Goal: Information Seeking & Learning: Learn about a topic

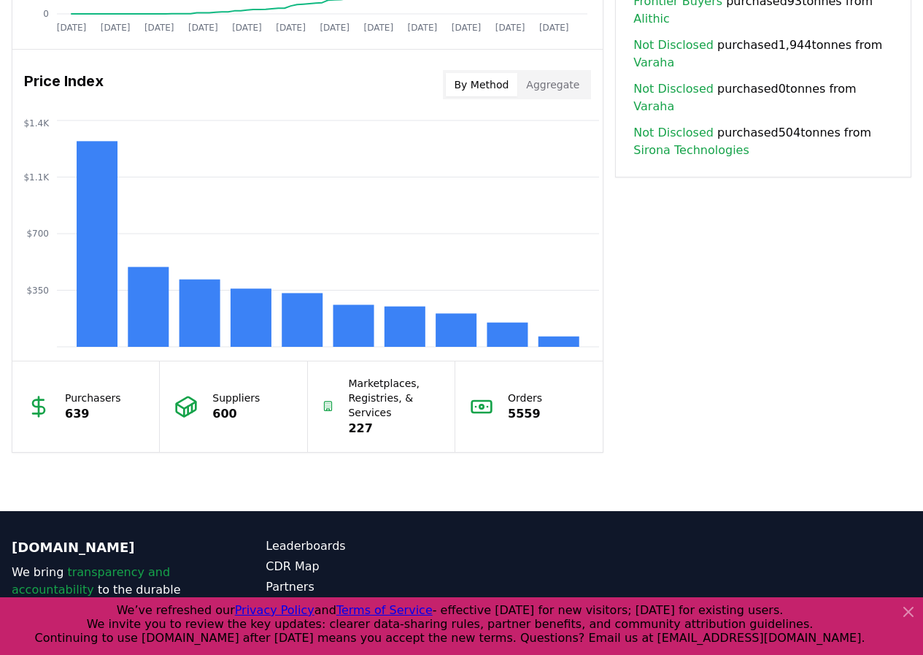
scroll to position [1168, 0]
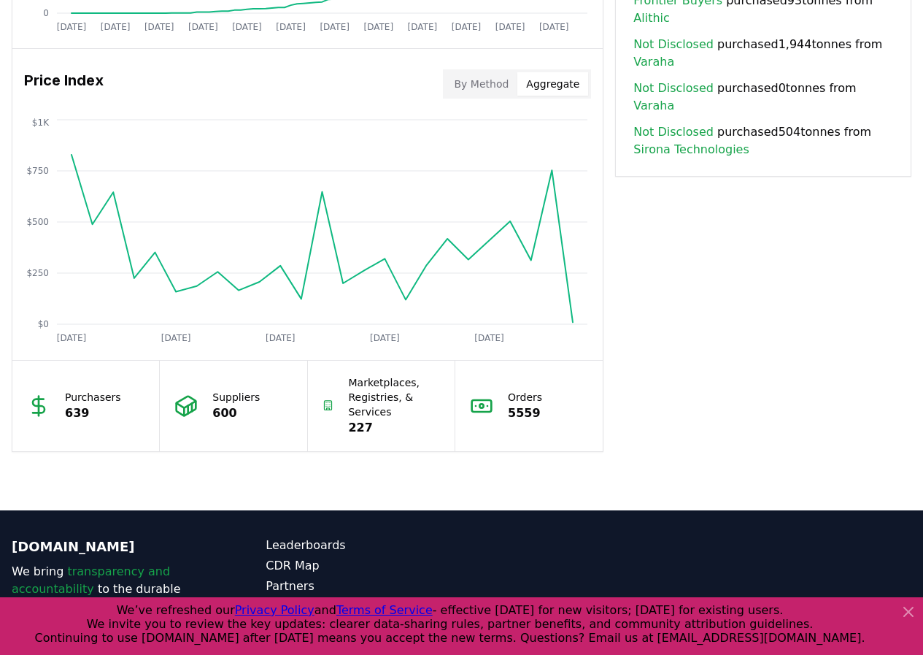
drag, startPoint x: 584, startPoint y: 87, endPoint x: 559, endPoint y: 93, distance: 25.5
click at [578, 88] on button "Aggregate" at bounding box center [552, 83] width 71 height 23
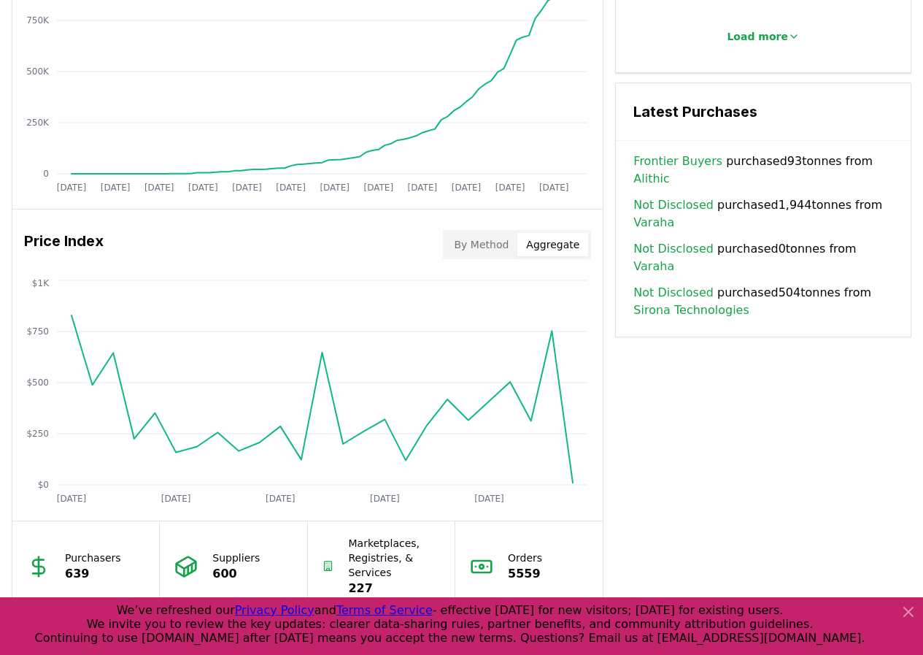
scroll to position [746, 0]
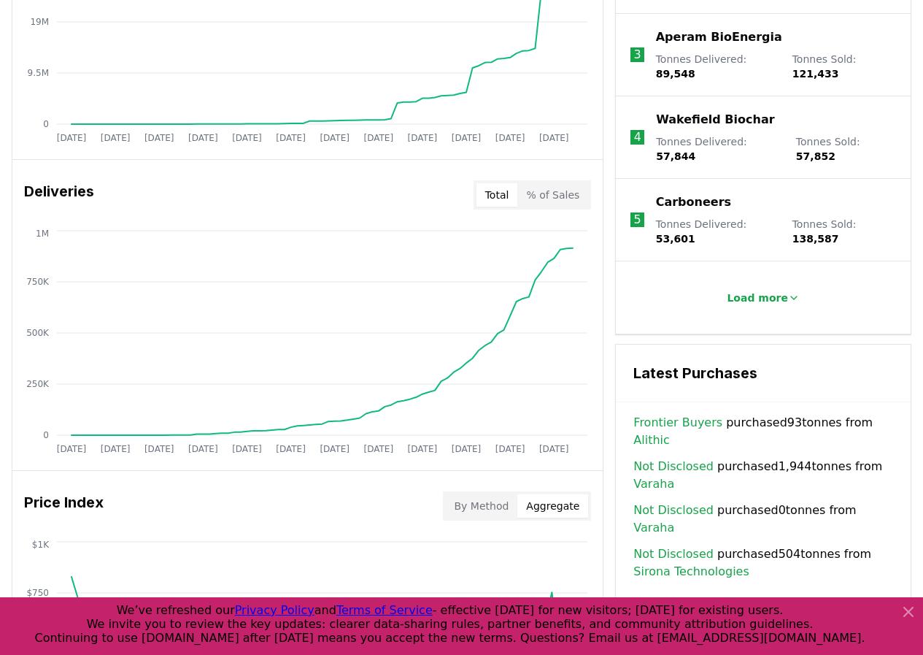
click at [912, 612] on icon at bounding box center [909, 612] width 18 height 18
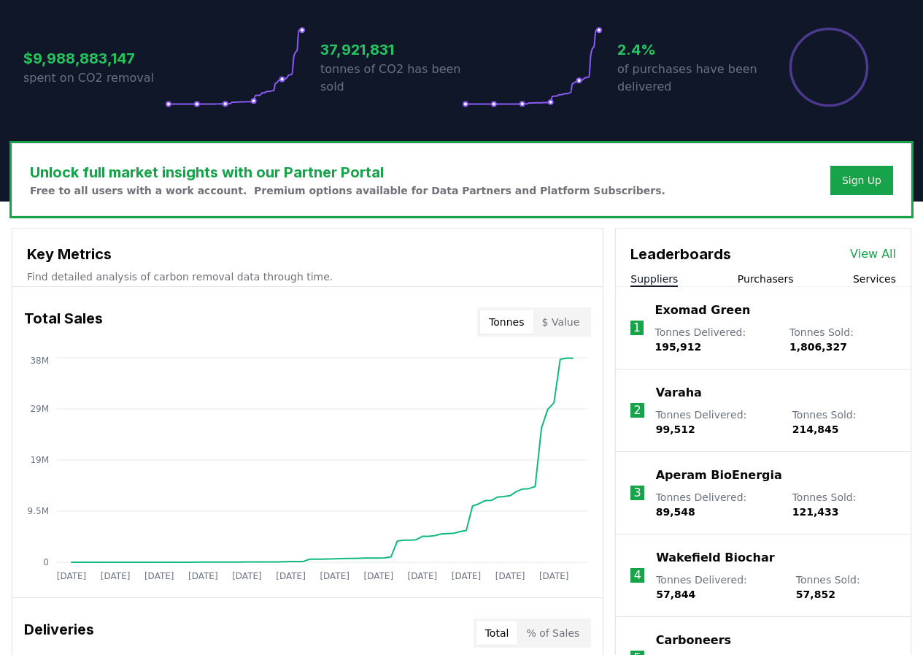
scroll to position [0, 0]
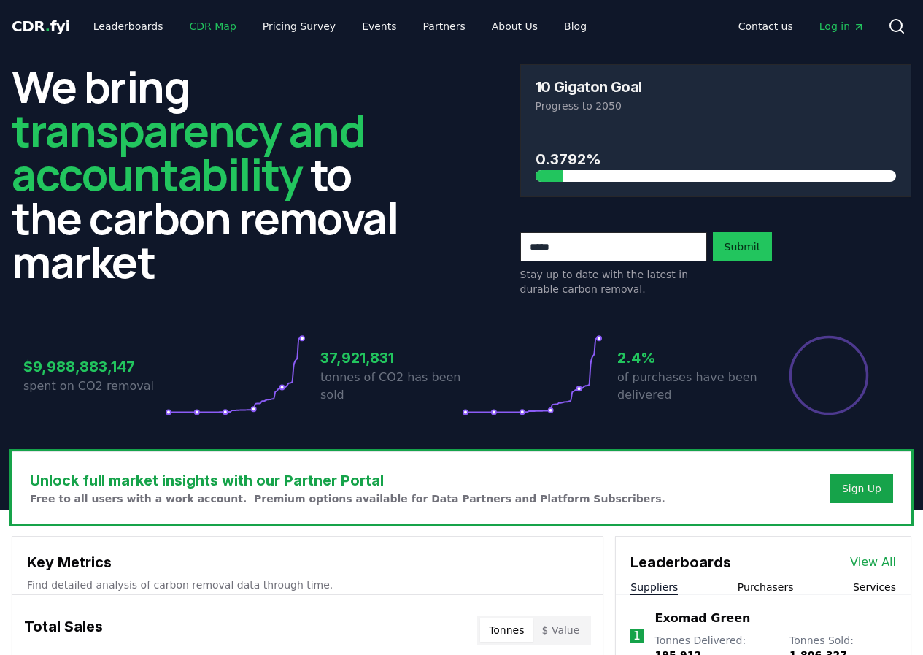
click at [204, 28] on link "CDR Map" at bounding box center [213, 26] width 70 height 26
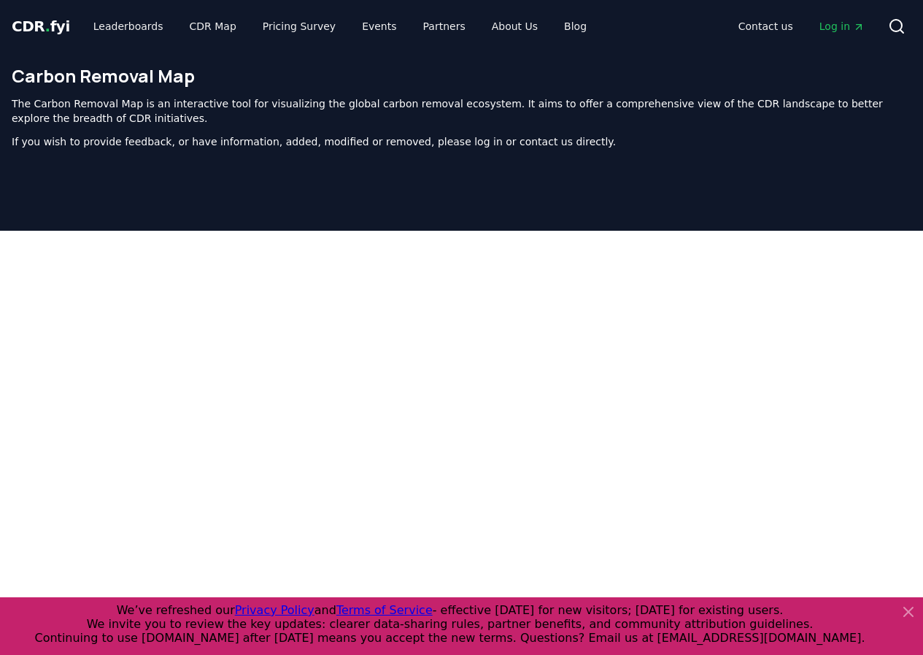
scroll to position [464, 0]
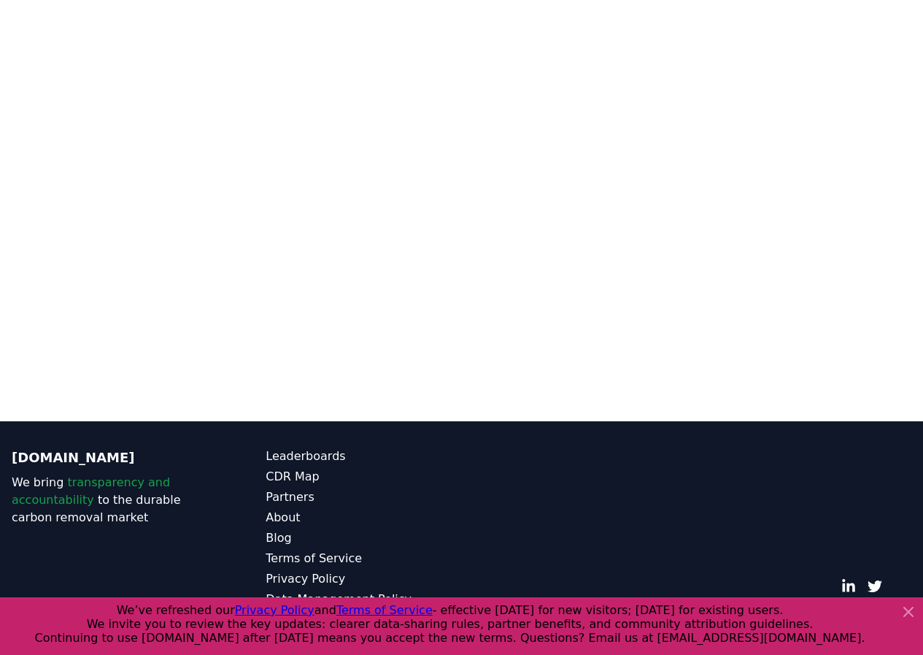
click at [445, 384] on div at bounding box center [461, 93] width 923 height 655
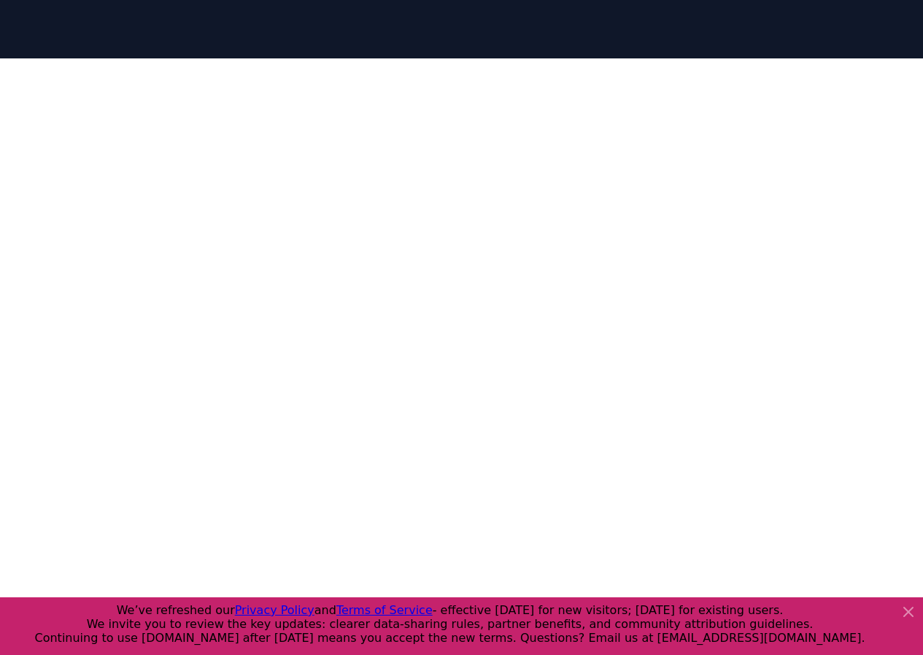
scroll to position [0, 0]
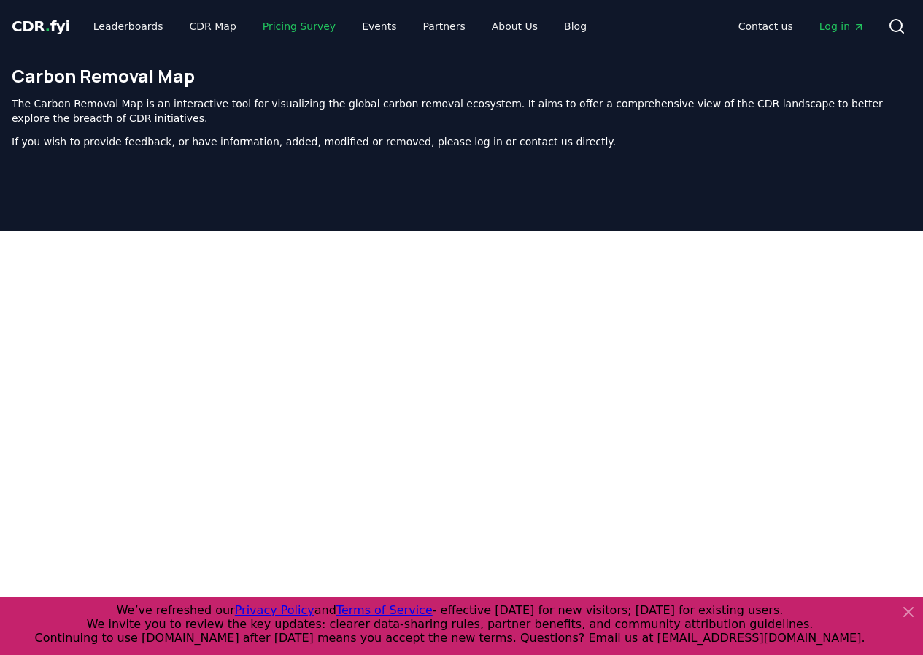
click at [290, 34] on link "Pricing Survey" at bounding box center [299, 26] width 96 height 26
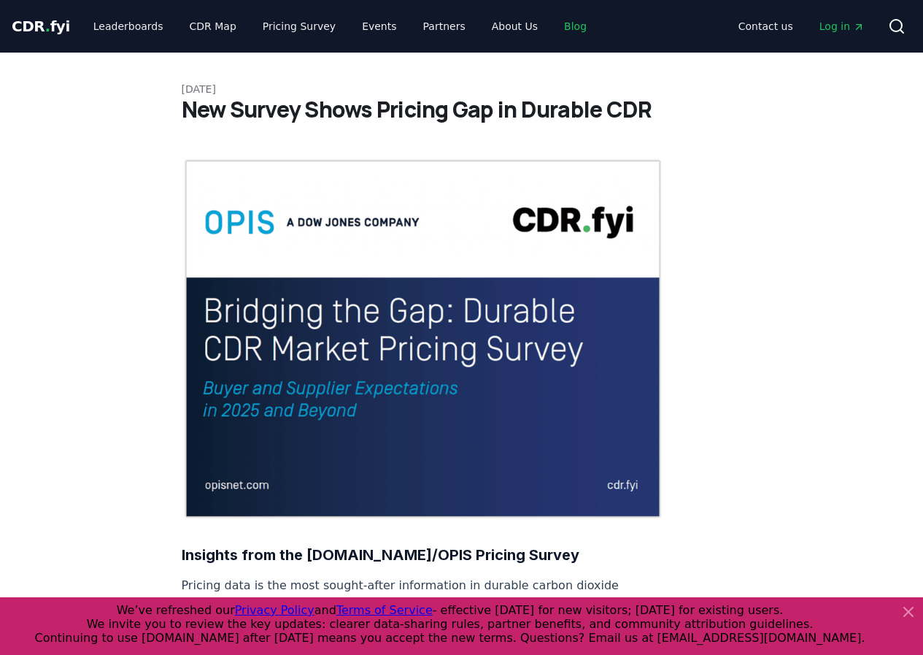
click at [555, 33] on link "Blog" at bounding box center [575, 26] width 46 height 26
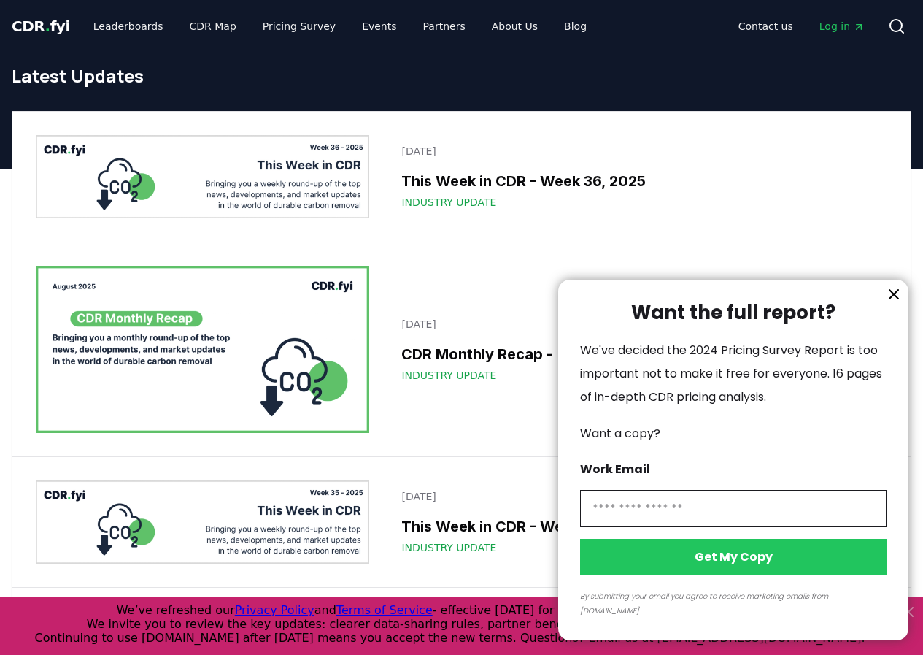
click at [667, 516] on input "information" at bounding box center [733, 508] width 307 height 37
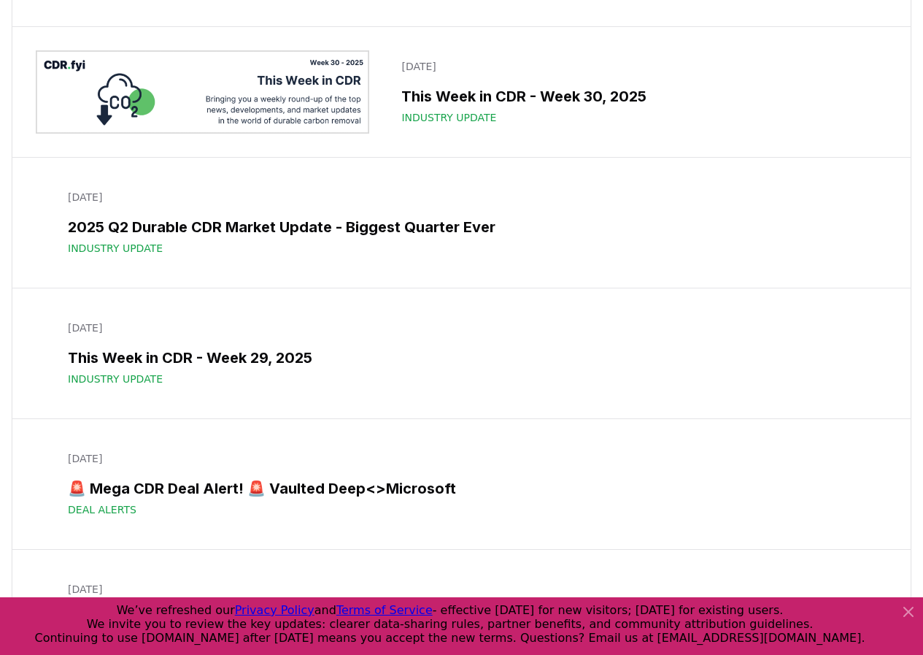
scroll to position [1314, 0]
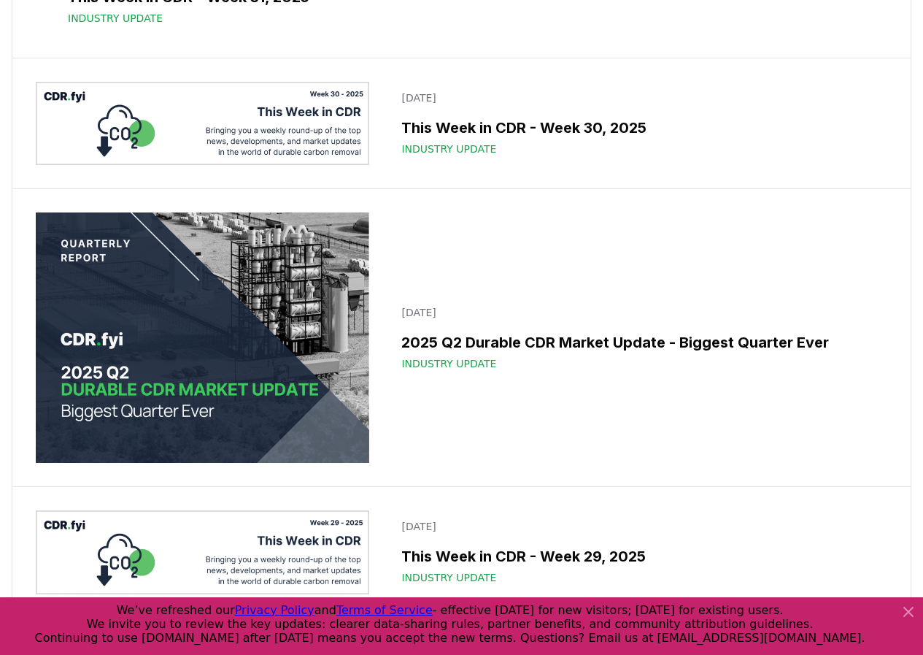
click at [117, 379] on img at bounding box center [203, 337] width 334 height 250
click at [110, 454] on img at bounding box center [203, 337] width 334 height 250
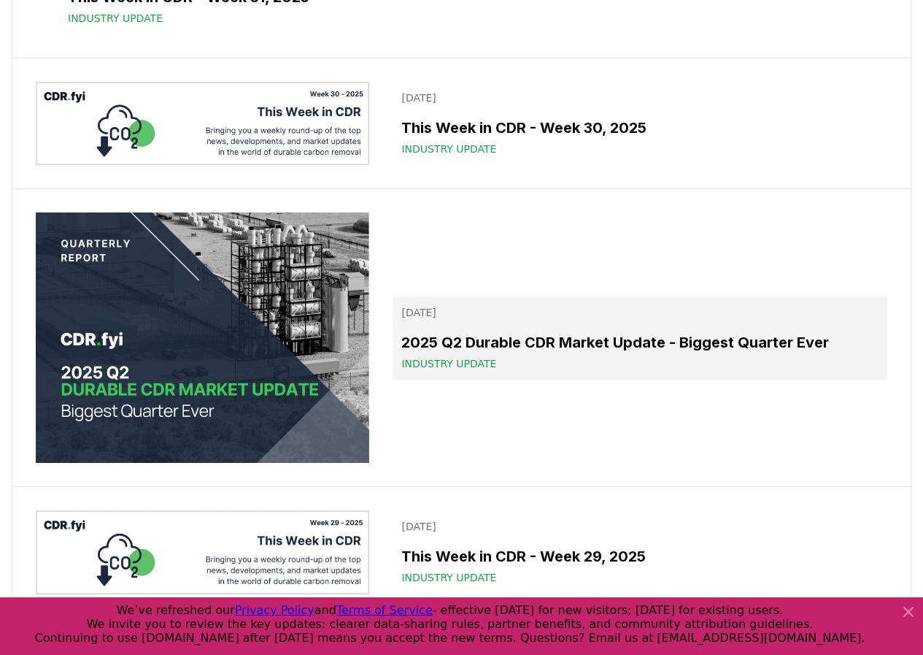
click at [621, 353] on h3 "2025 Q2 Durable CDR Market Update - Biggest Quarter Ever" at bounding box center [639, 342] width 477 height 22
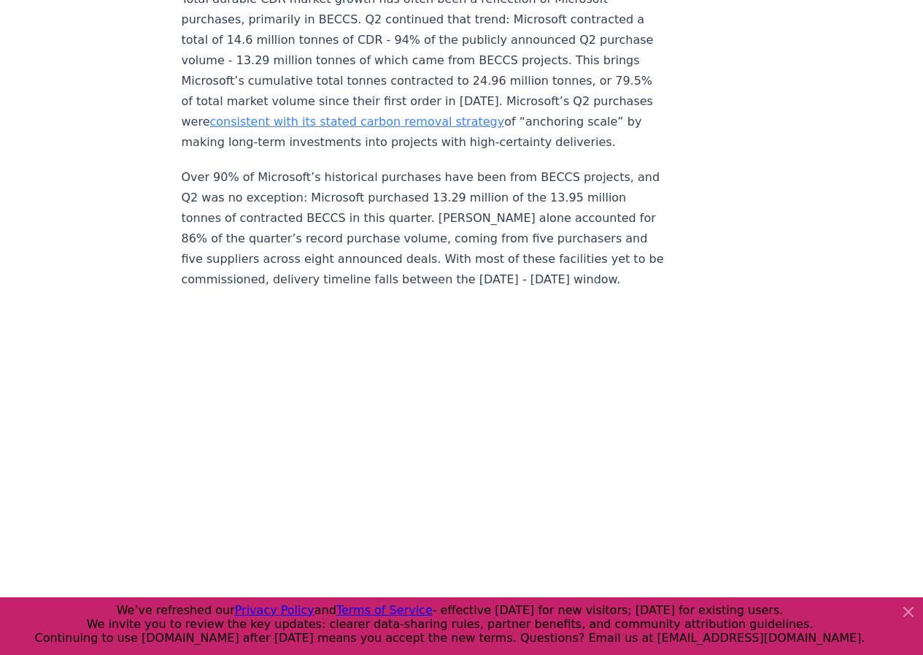
scroll to position [1387, 0]
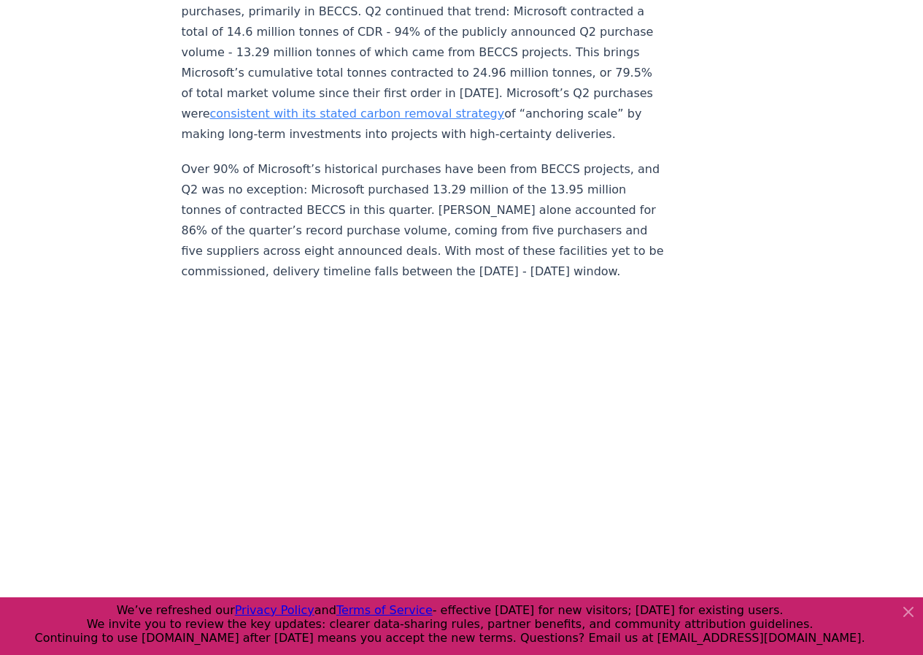
drag, startPoint x: 601, startPoint y: 342, endPoint x: 751, endPoint y: 371, distance: 152.3
drag, startPoint x: 331, startPoint y: 150, endPoint x: 716, endPoint y: 91, distance: 389.7
drag, startPoint x: 573, startPoint y: 165, endPoint x: 712, endPoint y: 309, distance: 199.7
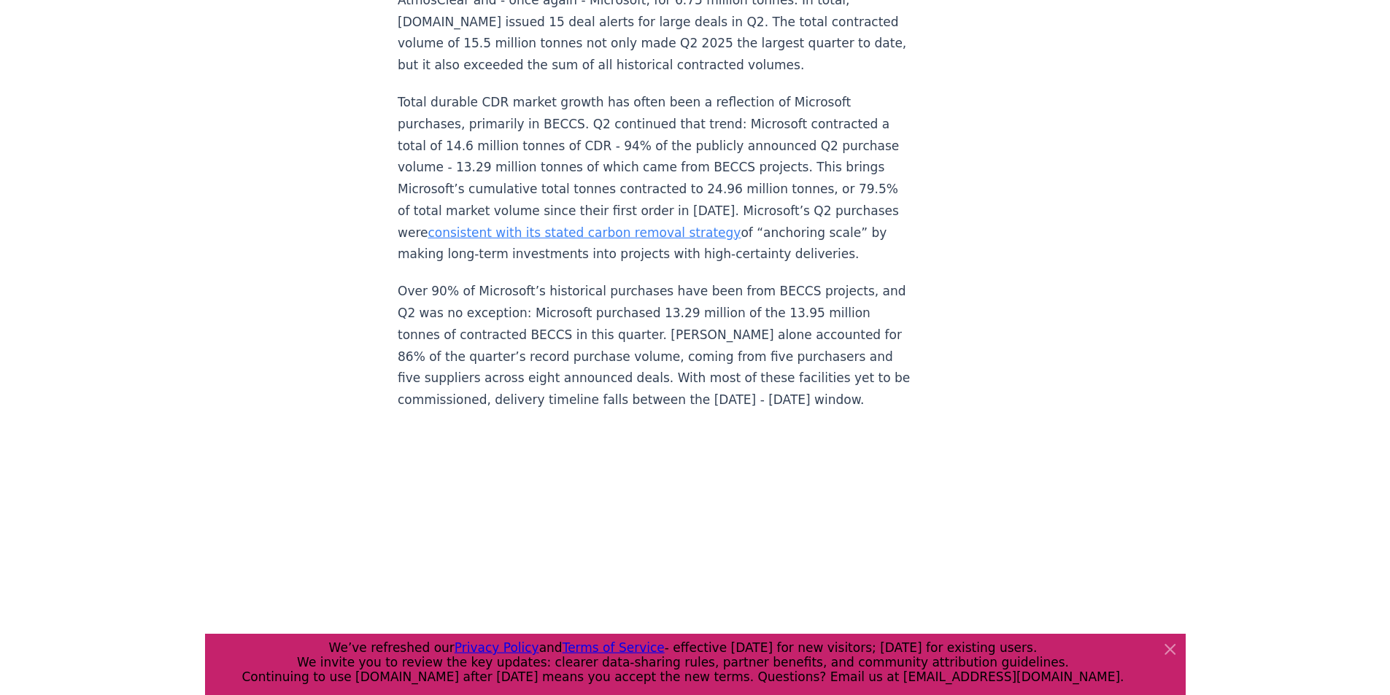
scroll to position [1241, 0]
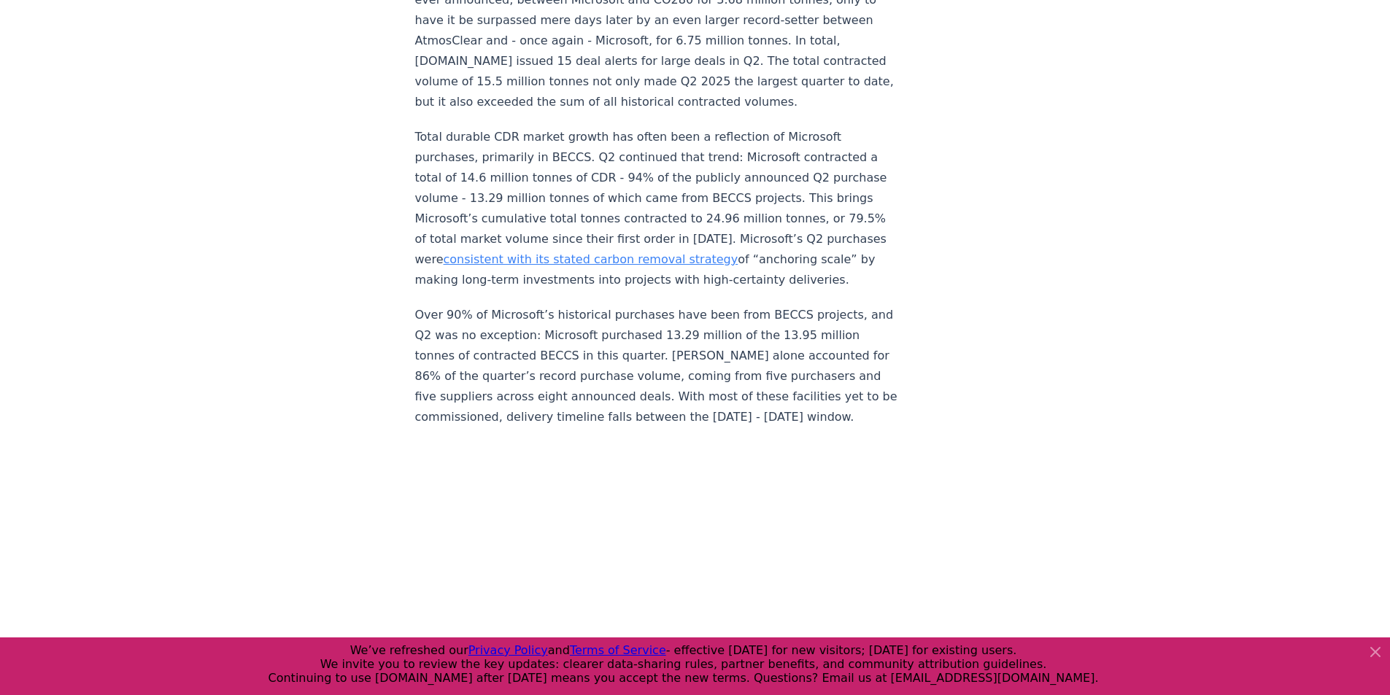
click at [922, 650] on icon at bounding box center [1376, 653] width 18 height 18
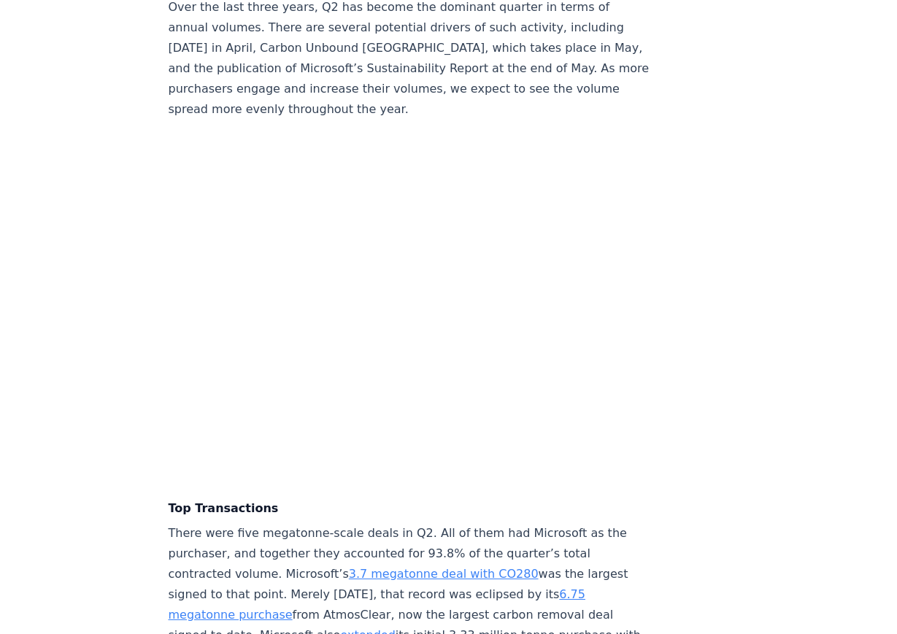
scroll to position [2992, 0]
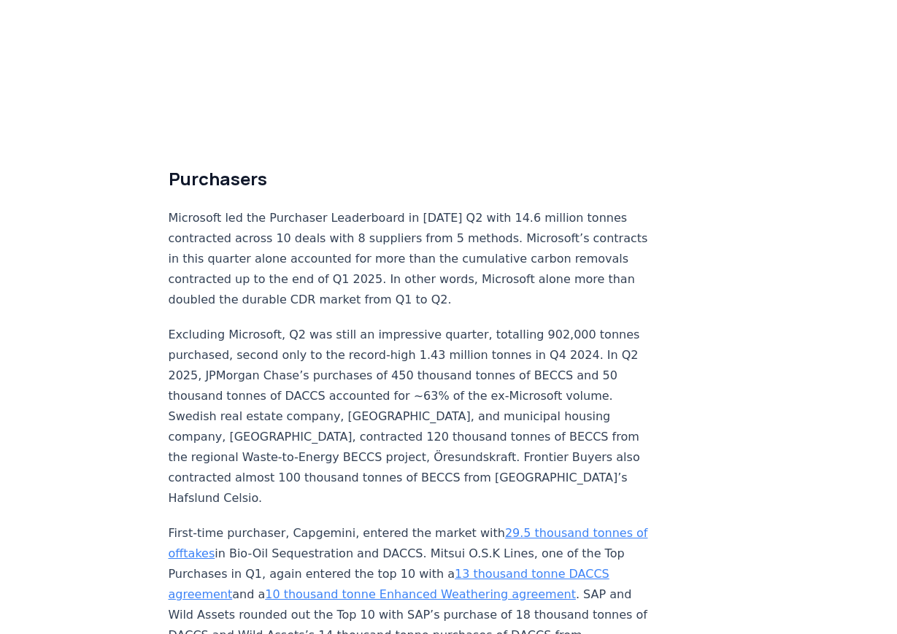
scroll to position [3868, 0]
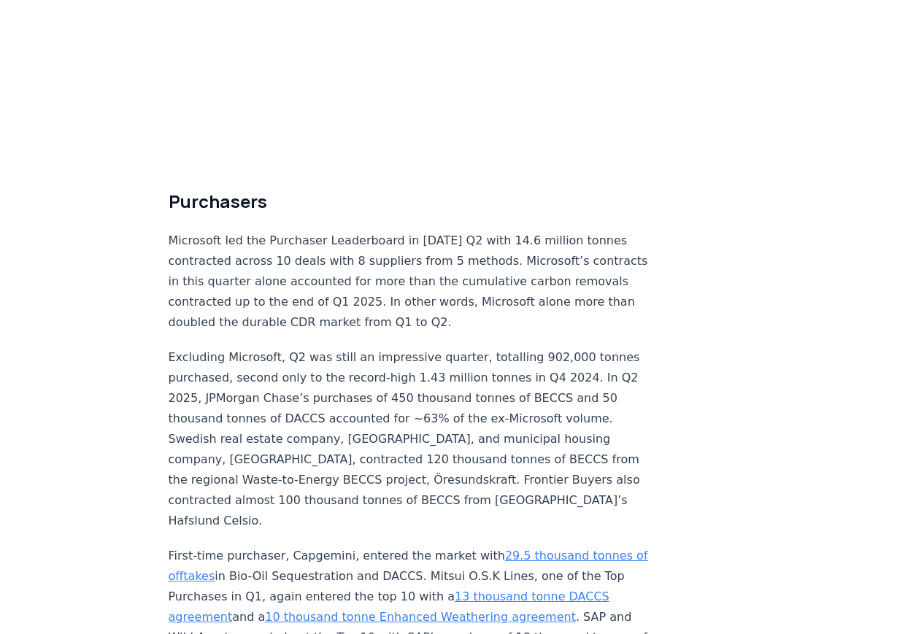
click at [421, 231] on p "Microsoft led the Purchaser Leaderboard in [DATE] Q2 with 14.6 million tonnes c…" at bounding box center [410, 282] width 483 height 102
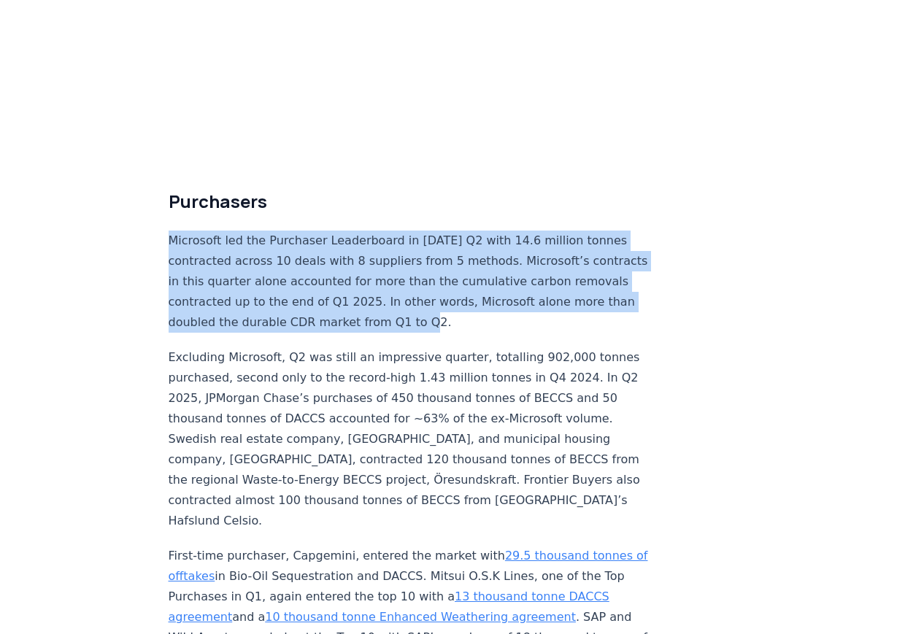
drag, startPoint x: 152, startPoint y: 91, endPoint x: 534, endPoint y: 177, distance: 392.0
copy p "Microsoft led the Purchaser Leaderboard in [DATE] Q2 with 14.6 million tonnes c…"
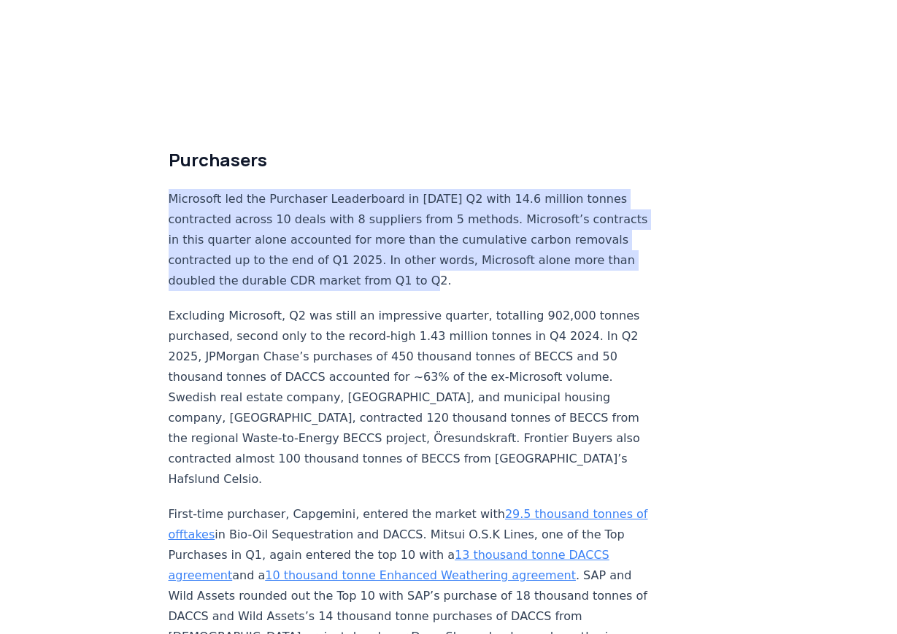
scroll to position [3941, 0]
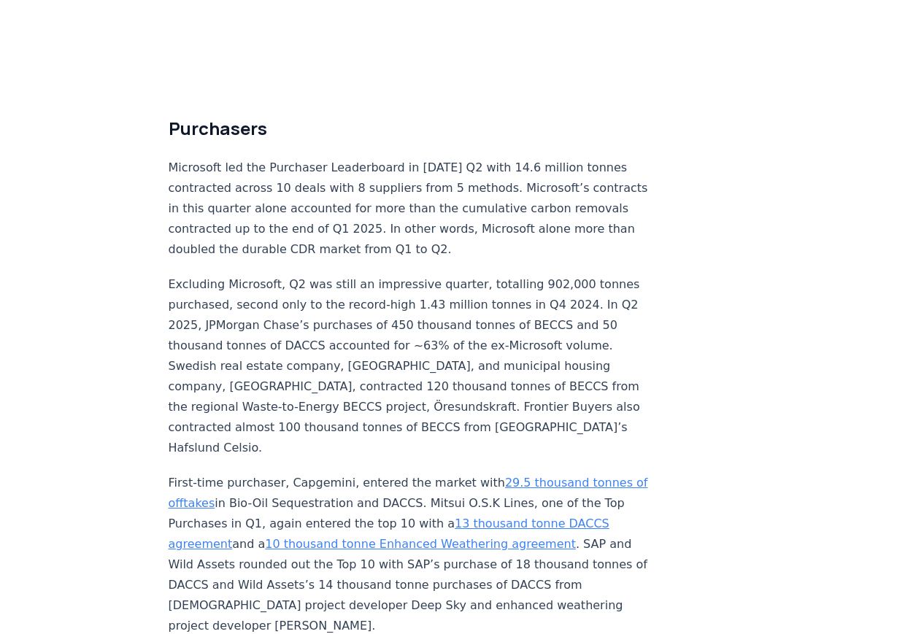
click at [298, 274] on p "Excluding Microsoft, Q2 was still an impressive quarter, totalling 902,000 tonn…" at bounding box center [410, 366] width 483 height 184
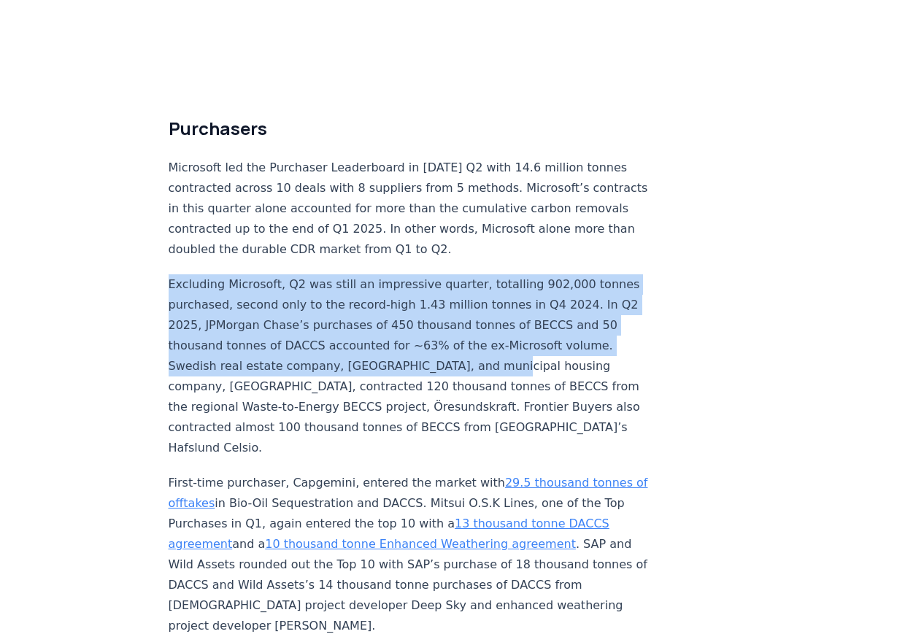
drag, startPoint x: 150, startPoint y: 124, endPoint x: 184, endPoint y: 241, distance: 121.7
click at [185, 274] on p "Excluding Microsoft, Q2 was still an impressive quarter, totalling 902,000 tonn…" at bounding box center [410, 366] width 483 height 184
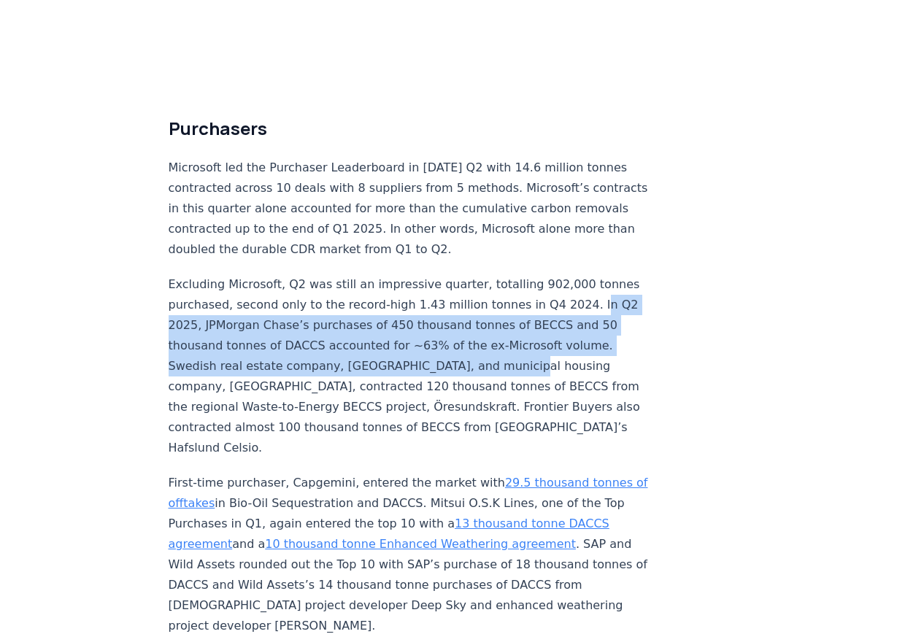
drag, startPoint x: 202, startPoint y: 177, endPoint x: 197, endPoint y: 249, distance: 72.4
click at [197, 274] on p "Excluding Microsoft, Q2 was still an impressive quarter, totalling 902,000 tonn…" at bounding box center [410, 366] width 483 height 184
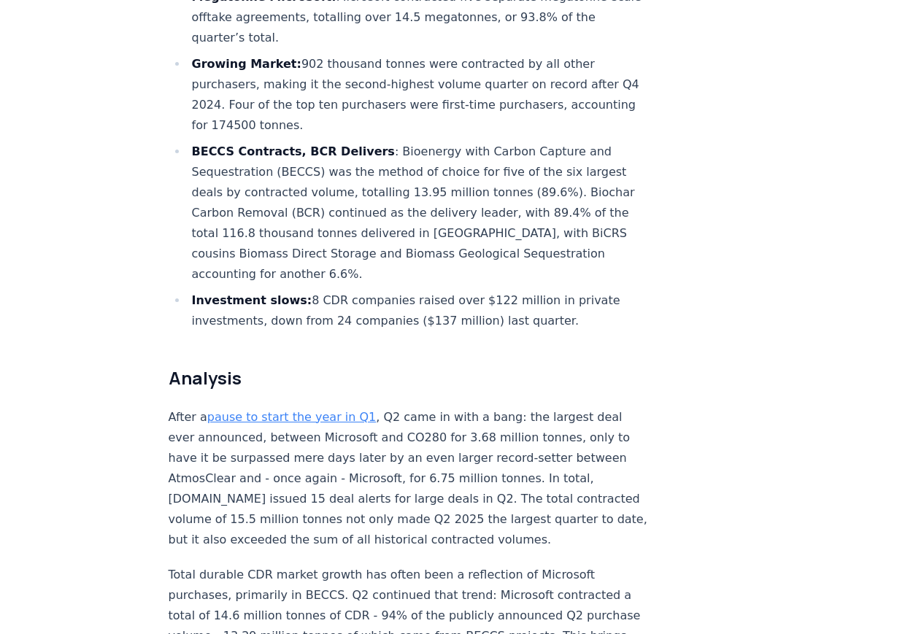
scroll to position [876, 0]
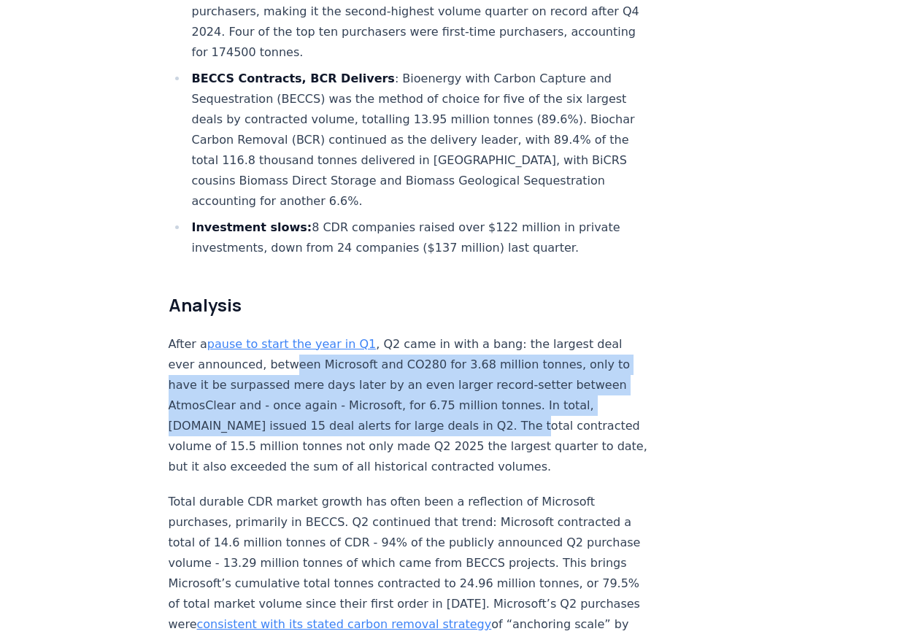
drag, startPoint x: 288, startPoint y: 199, endPoint x: 490, endPoint y: 261, distance: 211.5
click at [490, 334] on p "After a pause to start the year in Q1 , Q2 came in with a bang: the largest dea…" at bounding box center [410, 405] width 483 height 143
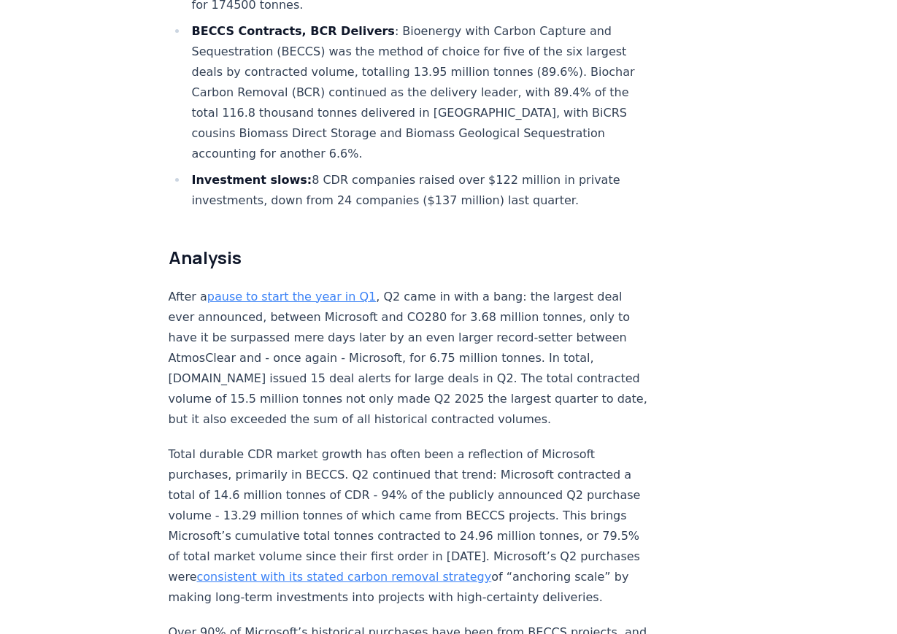
scroll to position [949, 0]
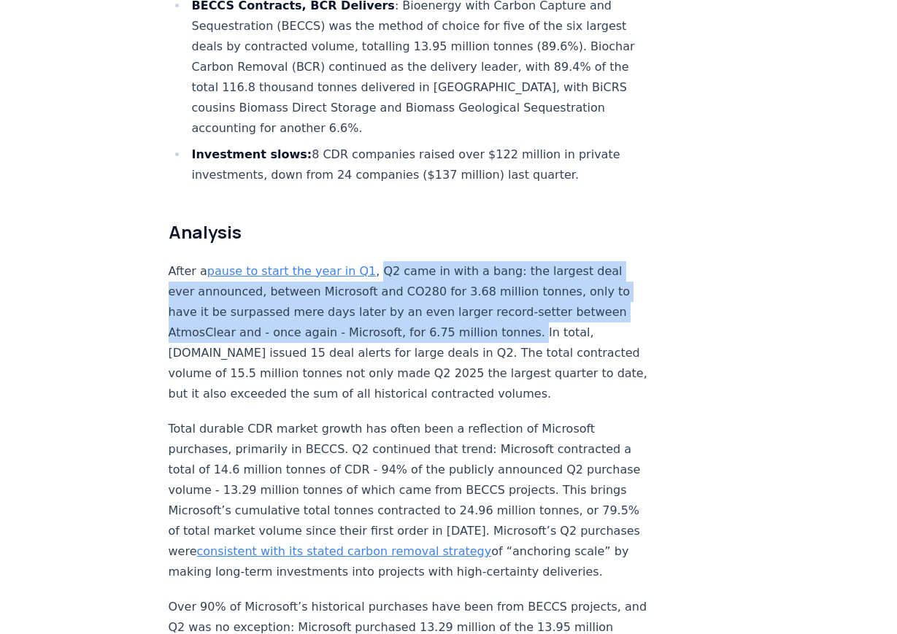
drag, startPoint x: 366, startPoint y: 102, endPoint x: 514, endPoint y: 167, distance: 161.1
click at [514, 261] on p "After a pause to start the year in Q1 , Q2 came in with a bang: the largest dea…" at bounding box center [410, 332] width 483 height 143
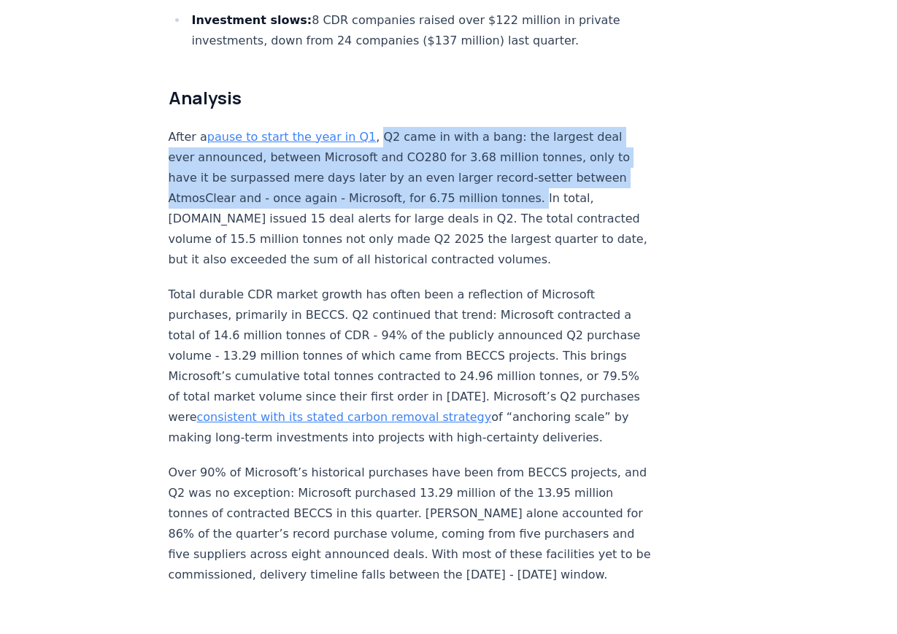
scroll to position [1095, 0]
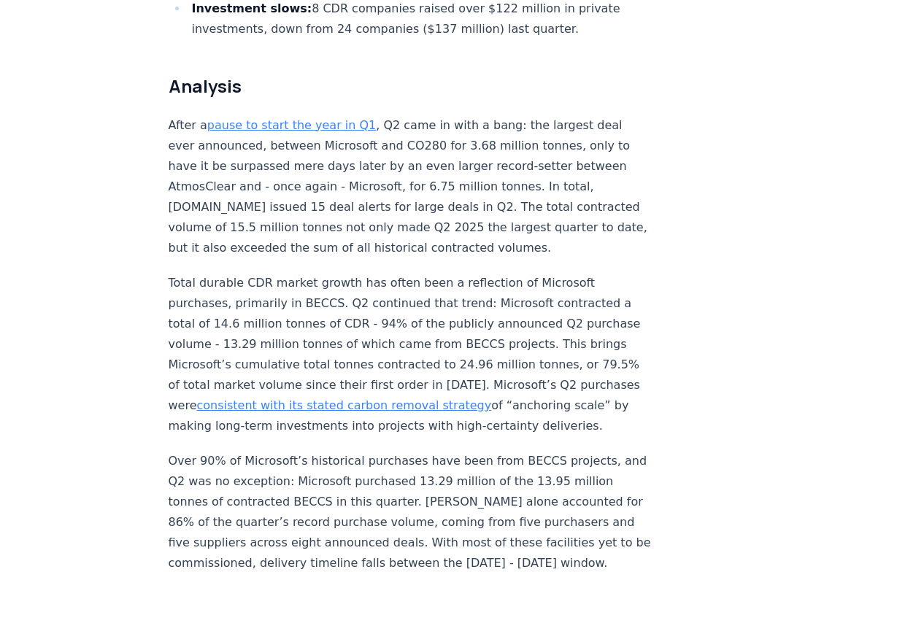
click at [332, 273] on p "Total durable CDR market growth has often been a reflection of Microsoft purcha…" at bounding box center [410, 354] width 483 height 163
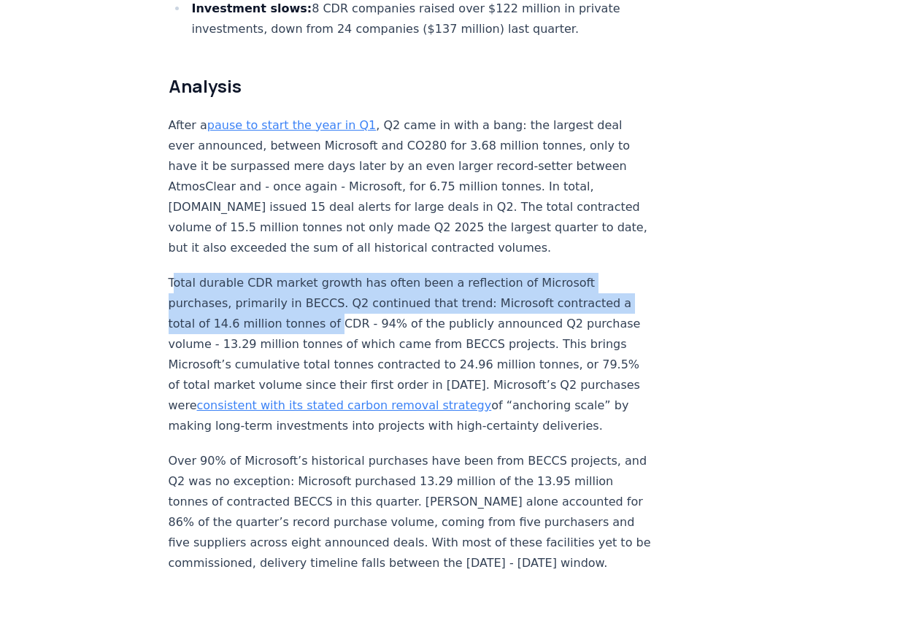
drag, startPoint x: 174, startPoint y: 105, endPoint x: 330, endPoint y: 155, distance: 163.2
click at [323, 273] on p "Total durable CDR market growth has often been a reflection of Microsoft purcha…" at bounding box center [410, 354] width 483 height 163
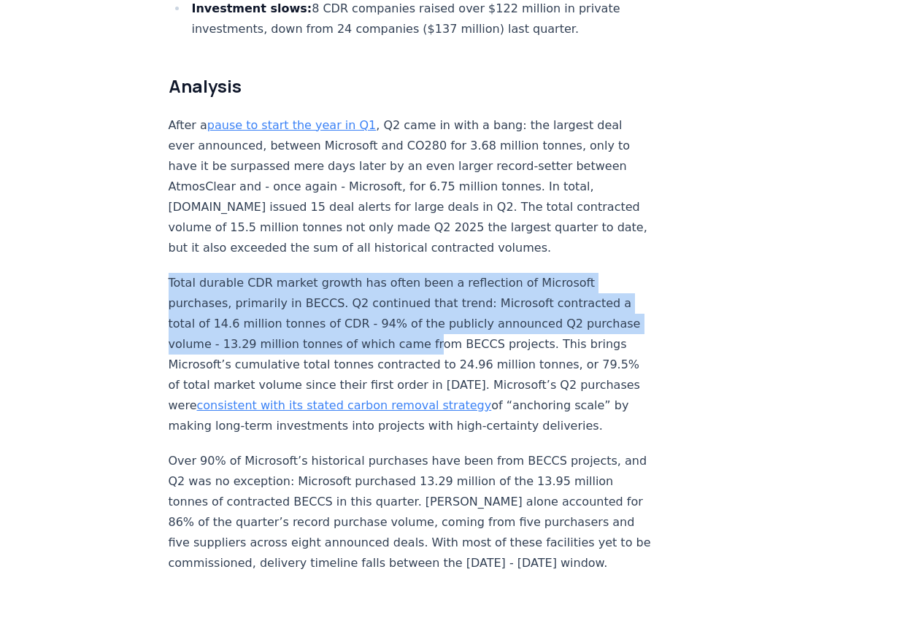
drag, startPoint x: 163, startPoint y: 116, endPoint x: 469, endPoint y: 174, distance: 311.3
click at [469, 273] on p "Total durable CDR market growth has often been a reflection of Microsoft purcha…" at bounding box center [410, 354] width 483 height 163
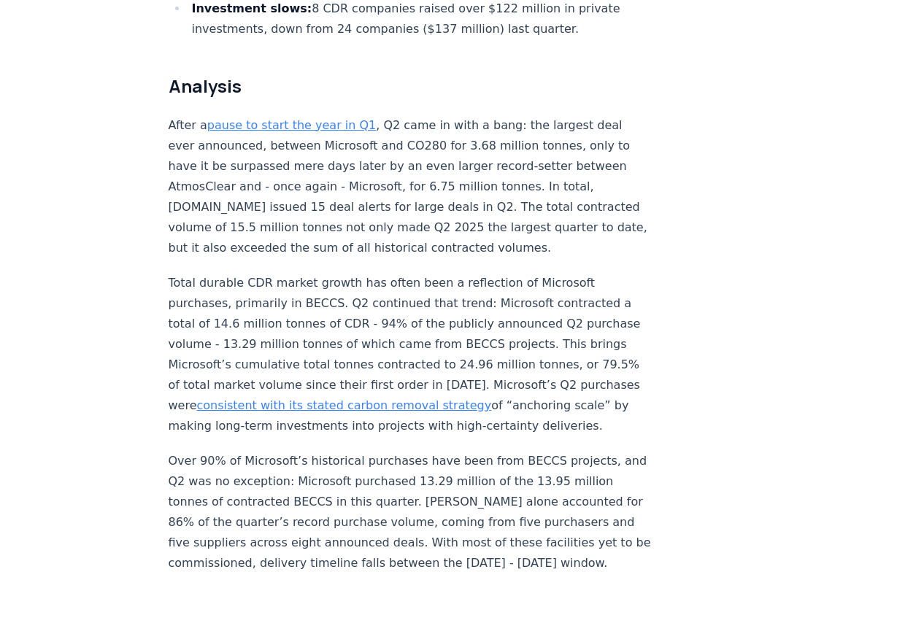
click at [468, 273] on p "Total durable CDR market growth has often been a reflection of Microsoft purcha…" at bounding box center [410, 354] width 483 height 163
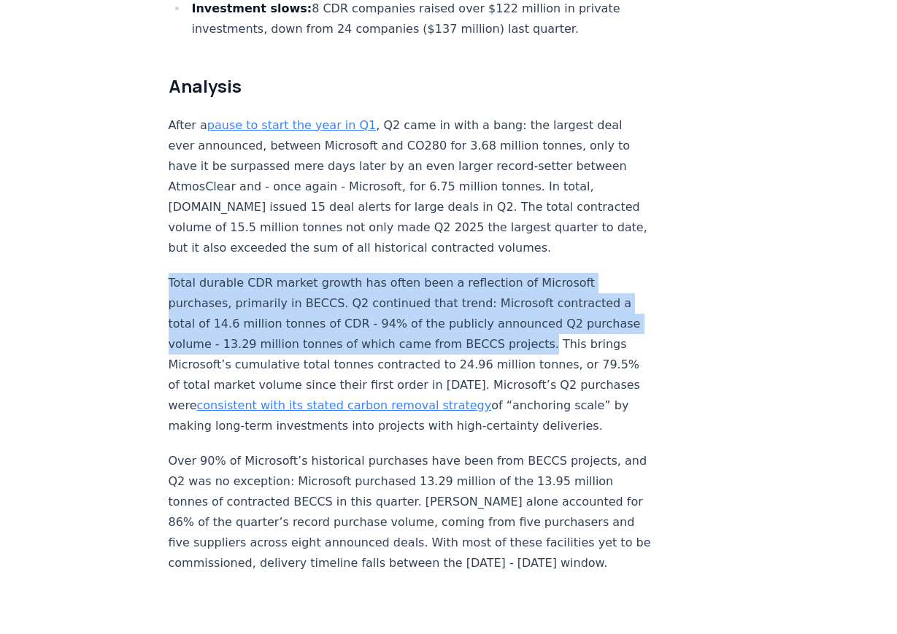
drag, startPoint x: 159, startPoint y: 121, endPoint x: 590, endPoint y: 178, distance: 434.3
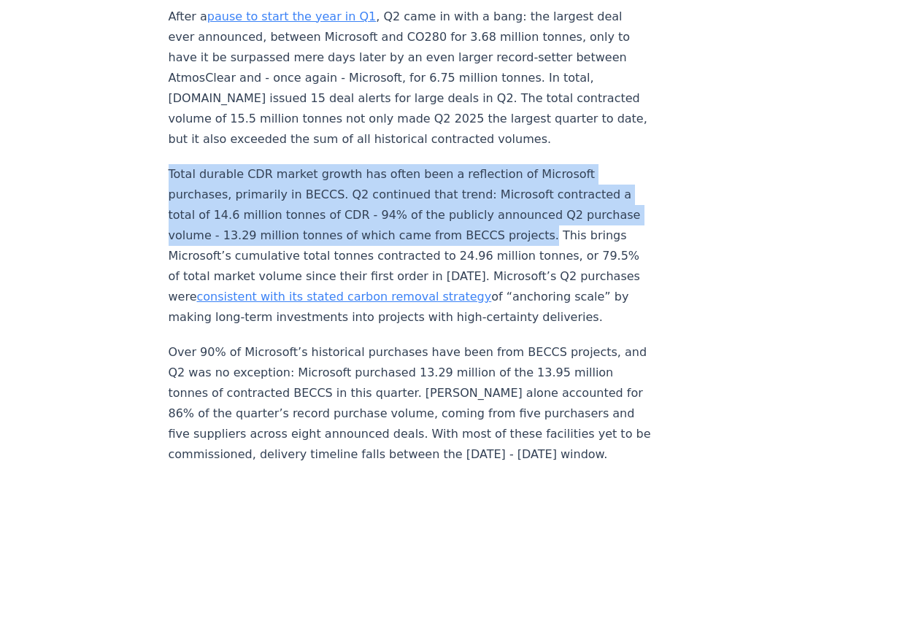
scroll to position [1241, 0]
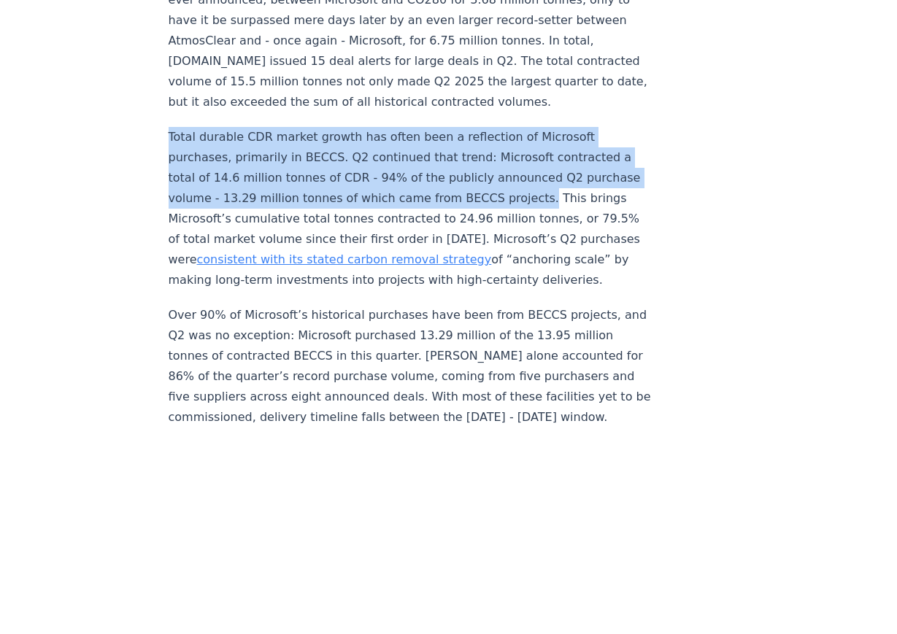
copy p "Total durable CDR market growth has often been a reflection of Microsoft purcha…"
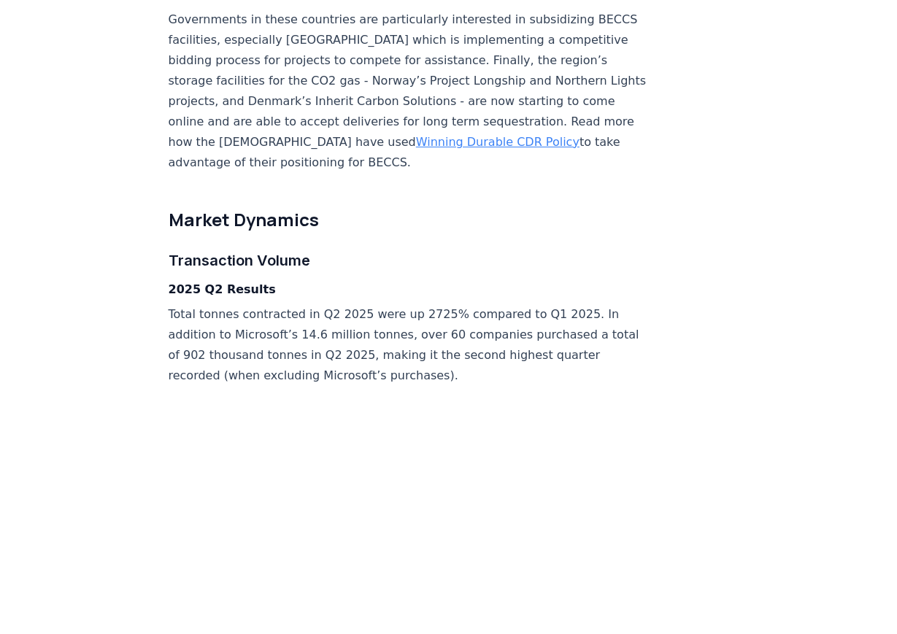
scroll to position [2262, 0]
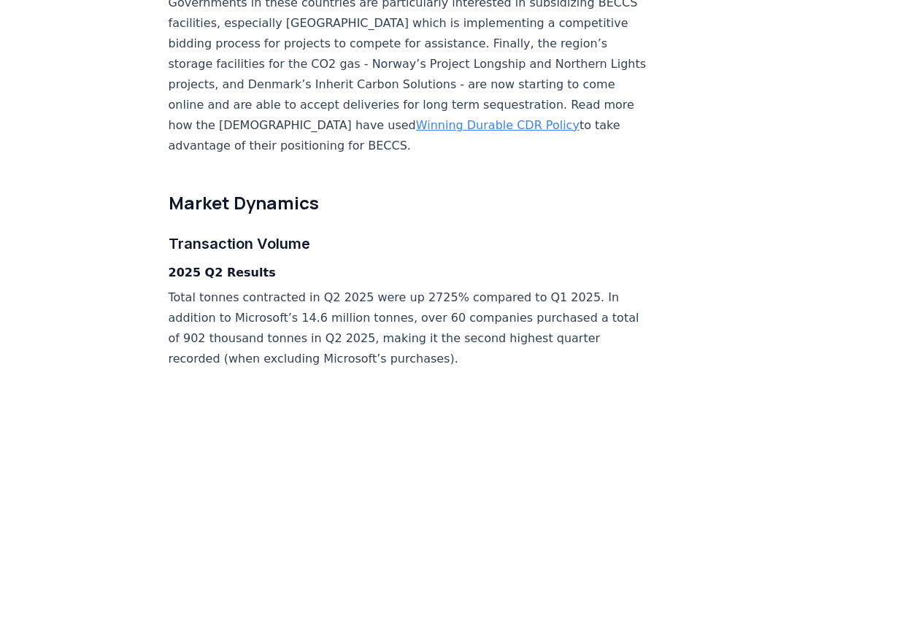
click at [180, 288] on p "Total tonnes contracted in Q2 2025 were up 2725% compared to Q1 2025. In additi…" at bounding box center [410, 329] width 483 height 82
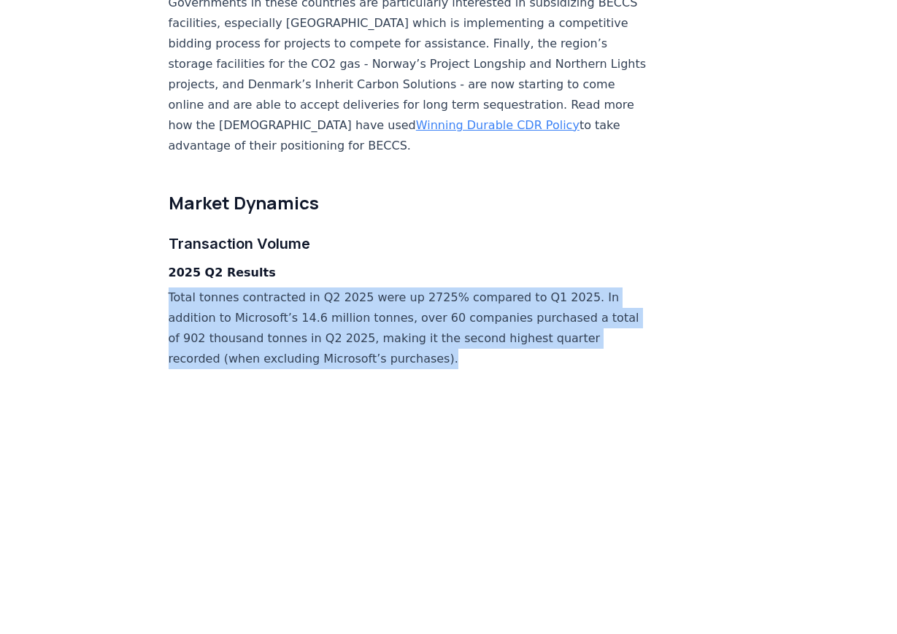
drag, startPoint x: 146, startPoint y: 154, endPoint x: 451, endPoint y: 212, distance: 310.6
copy p "Total tonnes contracted in Q2 2025 were up 2725% compared to Q1 2025. In additi…"
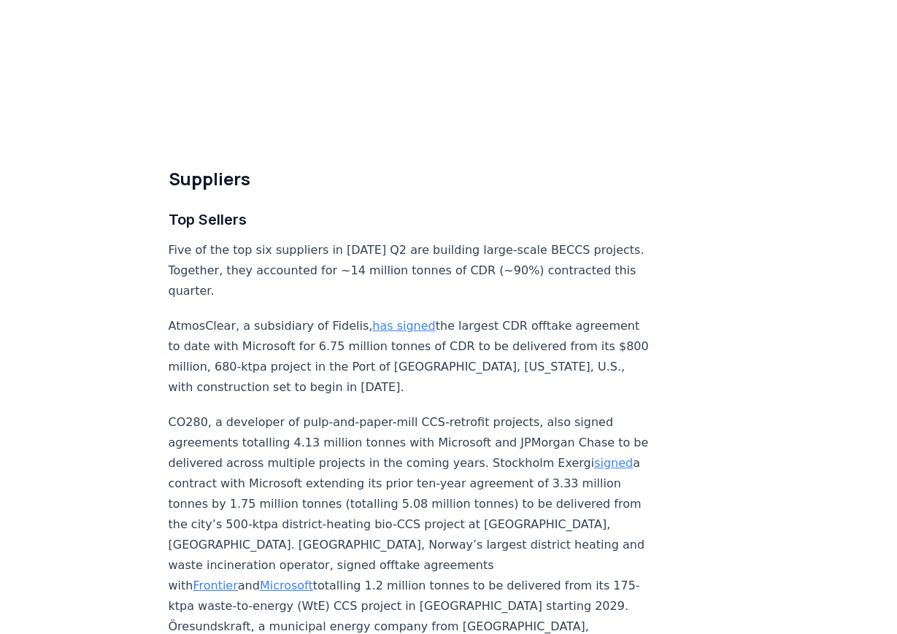
scroll to position [4817, 0]
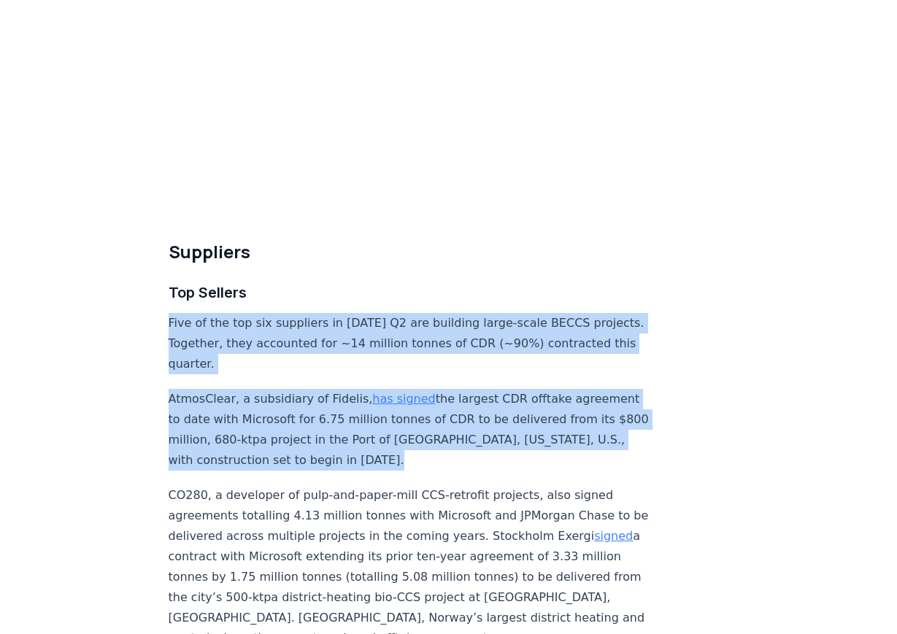
drag, startPoint x: 163, startPoint y: 176, endPoint x: 594, endPoint y: 312, distance: 452.2
click at [594, 312] on div "[DATE] 2025 Q2 Durable CDR Market Update - Biggest Quarter Ever Highlights Reco…" at bounding box center [448, 305] width 897 height 10139
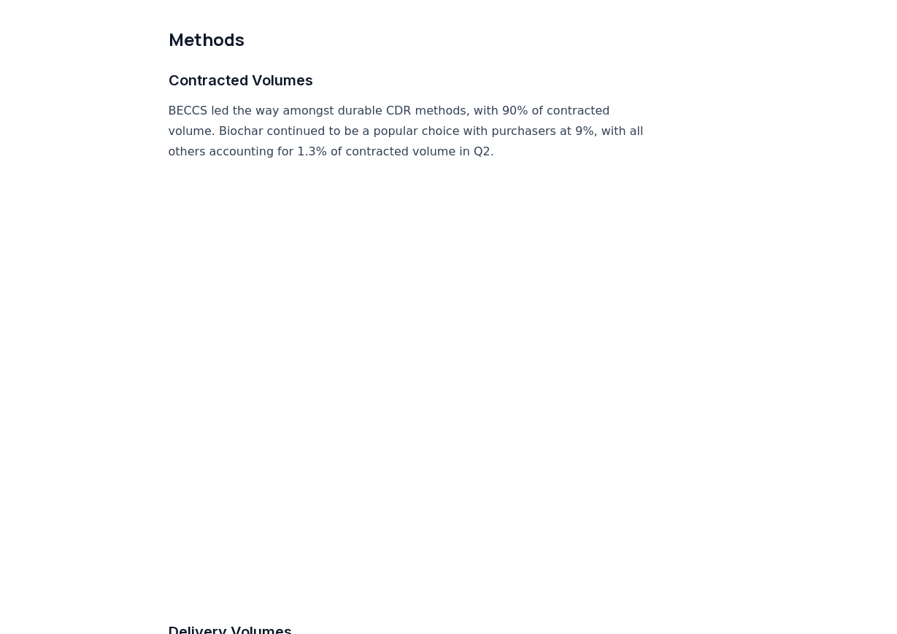
scroll to position [6860, 0]
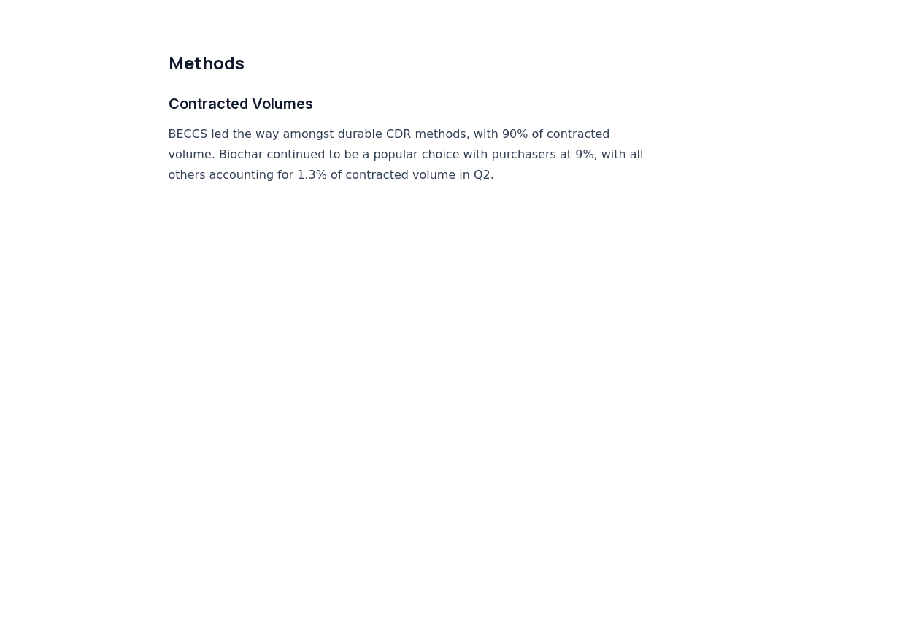
drag, startPoint x: 577, startPoint y: 207, endPoint x: 692, endPoint y: 196, distance: 115.8
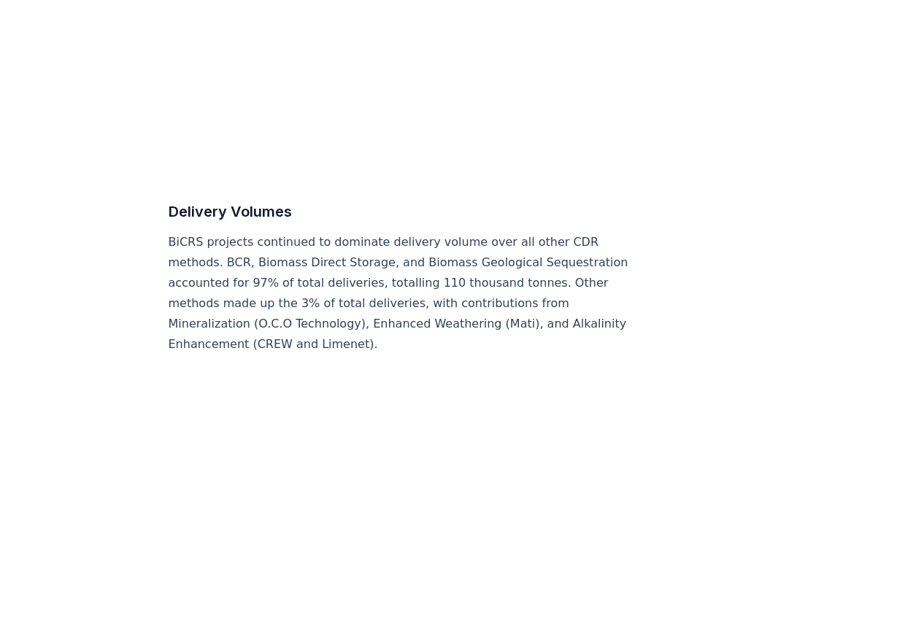
scroll to position [7298, 0]
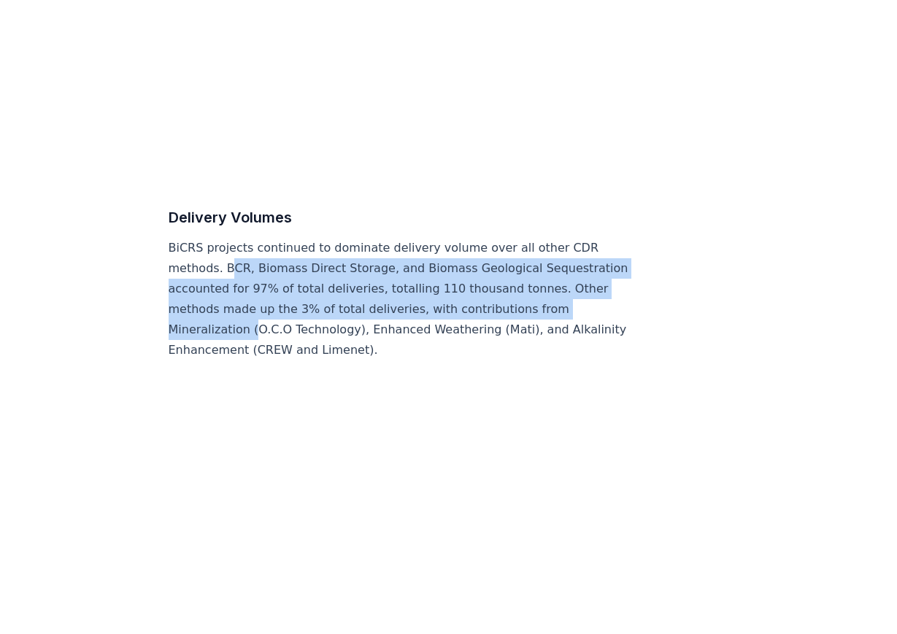
drag, startPoint x: 229, startPoint y: 99, endPoint x: 251, endPoint y: 160, distance: 65.1
click at [251, 238] on p "BiCRS projects continued to dominate delivery volume over all other CDR methods…" at bounding box center [410, 299] width 483 height 123
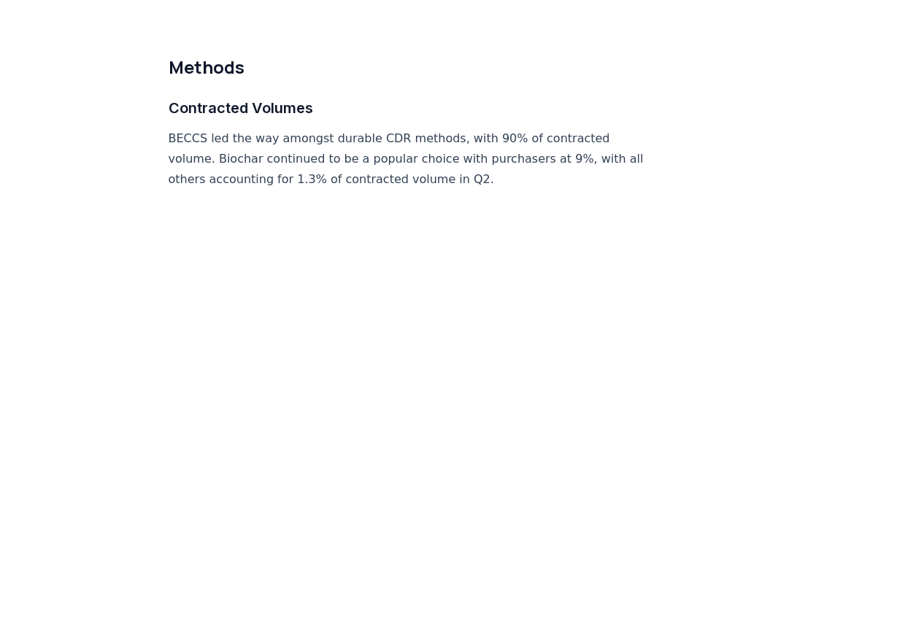
scroll to position [6714, 0]
